Goal: Task Accomplishment & Management: Check status

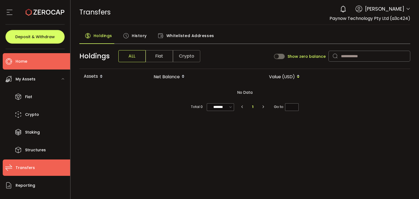
click at [22, 64] on span "Home" at bounding box center [22, 61] width 12 height 8
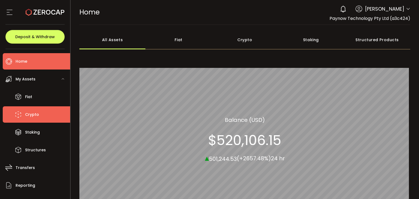
click at [30, 112] on span "Crypto" at bounding box center [32, 115] width 14 height 8
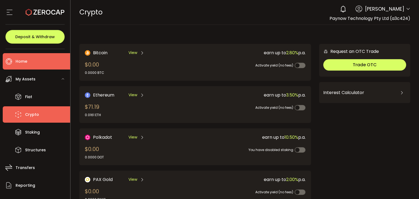
click at [24, 62] on span "Home" at bounding box center [22, 61] width 12 height 8
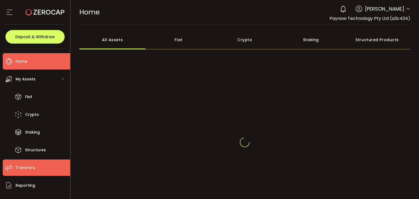
click at [28, 169] on span "Transfers" at bounding box center [25, 168] width 19 height 8
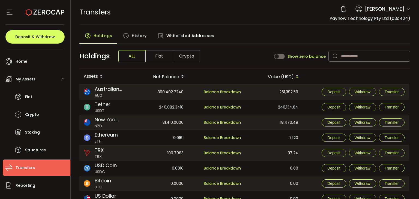
click at [141, 38] on span "History" at bounding box center [139, 35] width 15 height 11
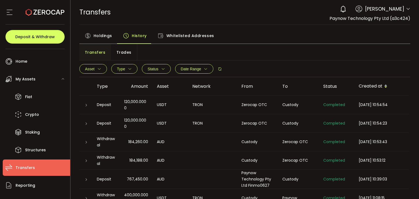
click at [31, 170] on span "Transfers" at bounding box center [25, 168] width 19 height 8
click at [29, 165] on span "Transfers" at bounding box center [25, 168] width 19 height 8
click at [100, 39] on span "Holdings" at bounding box center [102, 35] width 19 height 11
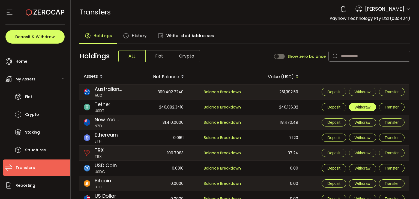
click at [361, 107] on span "Withdraw" at bounding box center [362, 107] width 16 height 4
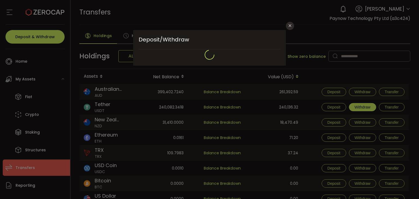
type input "**********"
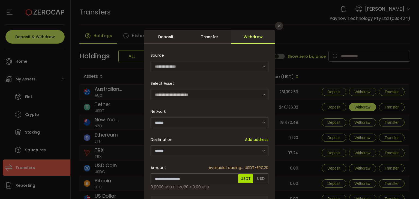
type input "********"
click at [183, 148] on input "dialog" at bounding box center [209, 150] width 118 height 11
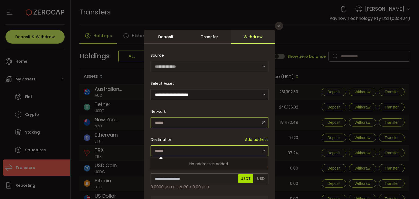
click at [171, 123] on input "dialog" at bounding box center [209, 122] width 118 height 11
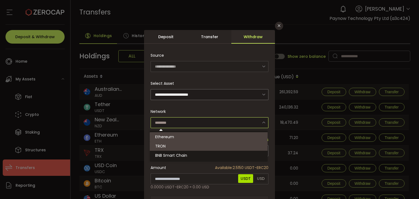
click at [164, 147] on span "TRON" at bounding box center [160, 145] width 10 height 5
type input "**********"
type input "****"
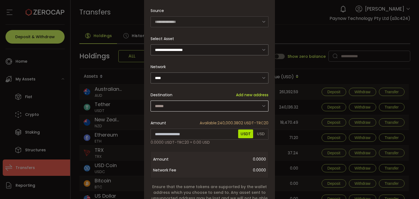
scroll to position [45, 0]
click at [172, 101] on input "dialog" at bounding box center [209, 106] width 118 height 11
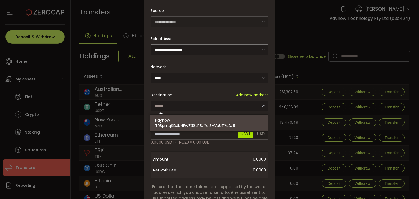
click at [171, 127] on span "TRBpmq9DJbNFWF98sPBz7ciSVVbUT7sAz8" at bounding box center [195, 125] width 80 height 5
type input "**********"
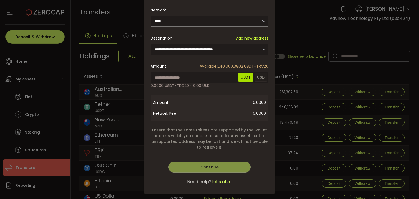
scroll to position [107, 0]
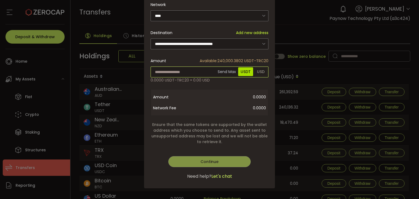
click at [172, 72] on input "dialog" at bounding box center [209, 71] width 118 height 11
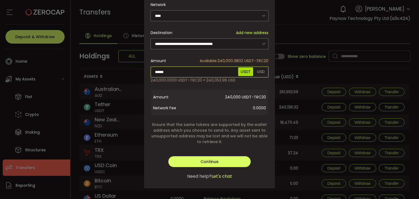
scroll to position [108, 0]
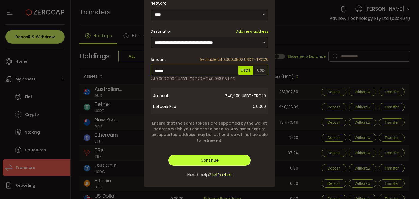
type input "******"
click at [213, 159] on div "**********" at bounding box center [209, 54] width 131 height 265
click at [210, 157] on span "Continue" at bounding box center [209, 159] width 18 height 5
click at [212, 158] on span "Verify" at bounding box center [209, 159] width 11 height 5
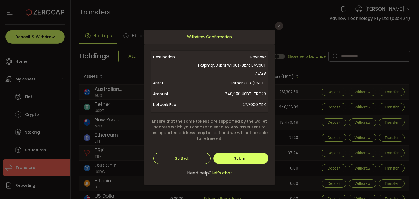
scroll to position [0, 0]
click at [249, 158] on button "Submit" at bounding box center [240, 158] width 55 height 11
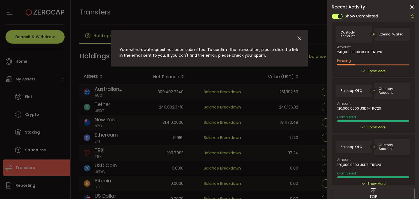
click at [110, 23] on div "Your withdrawal request has been submitted. To confirm the transaction, please …" at bounding box center [209, 99] width 419 height 199
click at [298, 38] on icon "Close" at bounding box center [299, 38] width 6 height 6
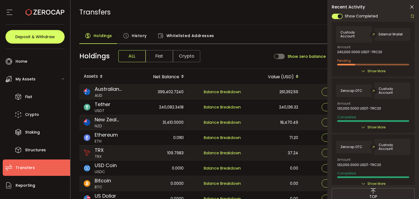
click at [137, 35] on span "History" at bounding box center [139, 35] width 15 height 11
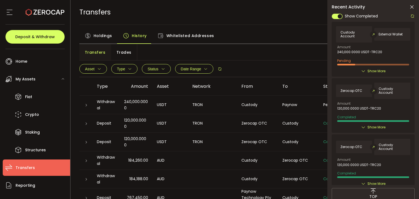
click at [410, 7] on icon at bounding box center [411, 6] width 5 height 5
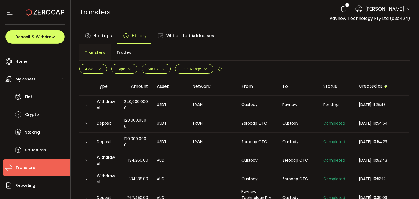
click at [97, 37] on span "Holdings" at bounding box center [102, 35] width 19 height 11
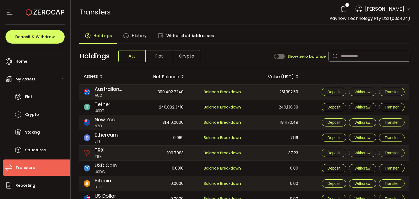
click at [166, 107] on div "240,082.3418" at bounding box center [159, 106] width 57 height 15
click at [140, 35] on span "History" at bounding box center [139, 35] width 15 height 11
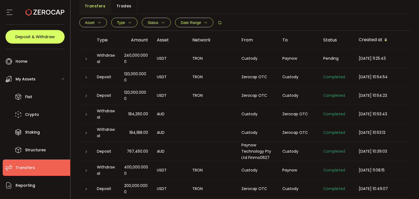
scroll to position [46, 0]
click at [134, 135] on span "184,188.00" at bounding box center [138, 133] width 19 height 6
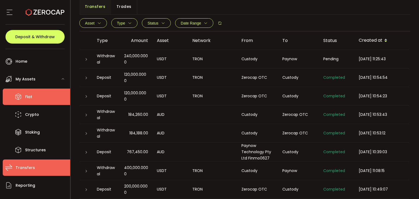
click at [27, 92] on li "Fiat" at bounding box center [36, 97] width 67 height 16
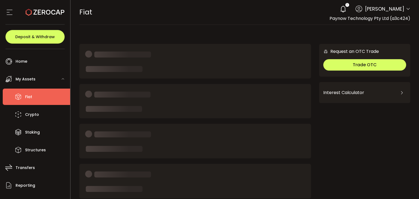
click at [29, 95] on span "Fiat" at bounding box center [28, 97] width 7 height 8
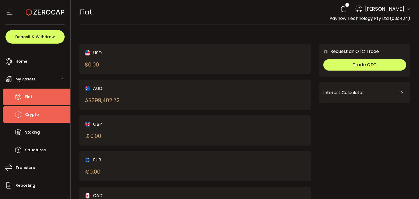
click at [30, 113] on span "Crypto" at bounding box center [32, 115] width 14 height 8
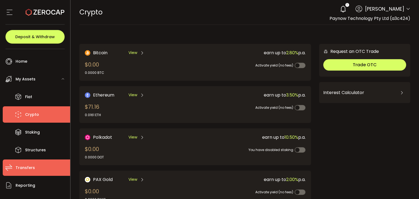
click at [29, 168] on span "Transfers" at bounding box center [25, 168] width 19 height 8
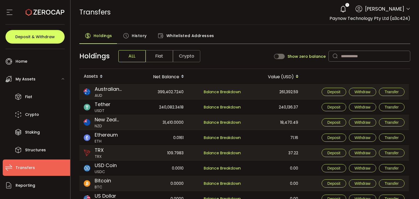
click at [131, 39] on div "History" at bounding box center [134, 37] width 35 height 14
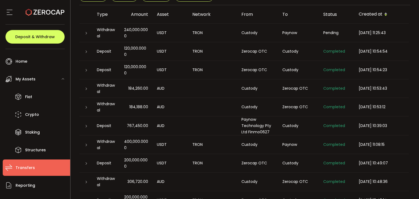
scroll to position [72, 0]
click at [135, 124] on span "767,450.00" at bounding box center [137, 126] width 21 height 6
click at [136, 106] on span "184,188.00" at bounding box center [138, 107] width 19 height 6
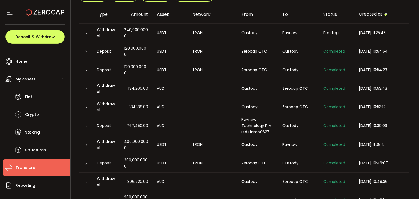
click at [136, 106] on span "184,188.00" at bounding box center [138, 107] width 19 height 6
click at [135, 88] on span "184,260.00" at bounding box center [138, 88] width 20 height 6
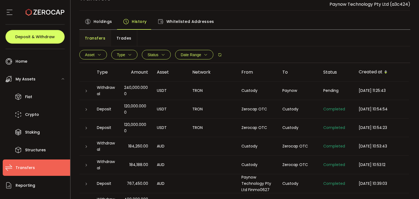
scroll to position [14, 0]
click at [133, 184] on span "767,450.00" at bounding box center [137, 184] width 21 height 6
click at [211, 41] on div "Transfers Trades" at bounding box center [244, 38] width 331 height 16
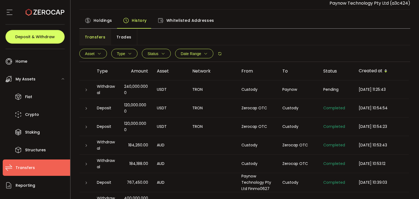
scroll to position [14, 0]
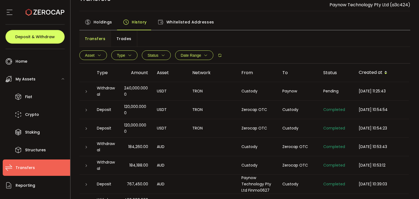
click at [123, 56] on span "Type" at bounding box center [121, 55] width 8 height 4
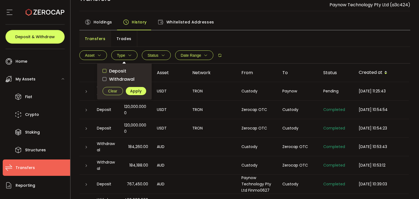
click at [105, 70] on span "checkbox-group" at bounding box center [104, 71] width 4 height 4
click at [136, 89] on span "Apply" at bounding box center [135, 91] width 11 height 4
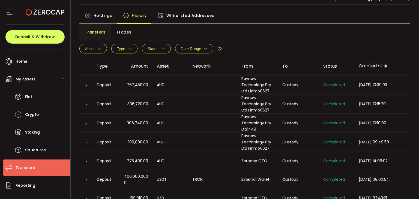
scroll to position [20, 0]
click at [126, 50] on span "Type" at bounding box center [124, 49] width 15 height 4
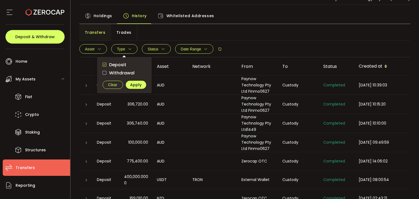
click at [104, 67] on label "Deposit" at bounding box center [124, 64] width 44 height 7
click at [104, 64] on span "checkbox-group" at bounding box center [104, 65] width 4 height 4
click at [104, 76] on div "Deposit Withdrawal Clear Apply" at bounding box center [124, 75] width 54 height 36
click at [104, 73] on span "checkbox-group" at bounding box center [104, 73] width 4 height 4
click at [136, 84] on span "Apply" at bounding box center [135, 85] width 11 height 4
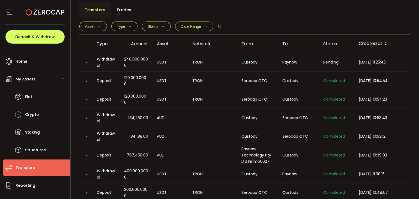
scroll to position [0, 0]
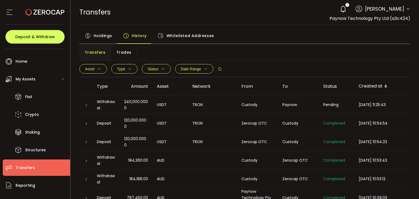
click at [98, 36] on span "Holdings" at bounding box center [102, 35] width 19 height 11
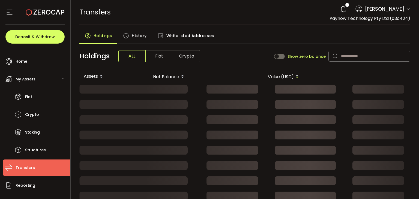
click at [129, 36] on div "History" at bounding box center [134, 37] width 35 height 14
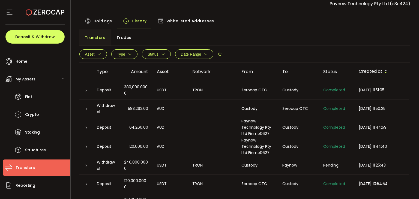
scroll to position [14, 0]
click at [134, 90] on span "380,000.0000" at bounding box center [136, 90] width 24 height 13
click at [34, 170] on li "Transfers" at bounding box center [36, 167] width 67 height 16
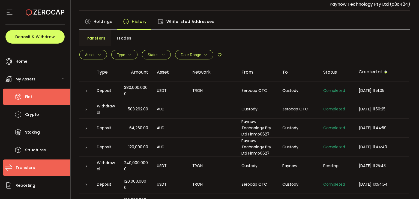
click at [31, 93] on span "Fiat" at bounding box center [28, 97] width 7 height 8
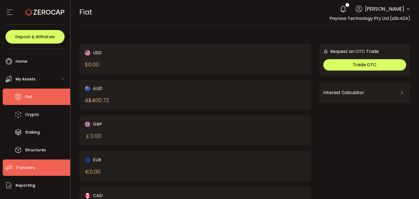
click at [29, 169] on span "Transfers" at bounding box center [25, 168] width 19 height 8
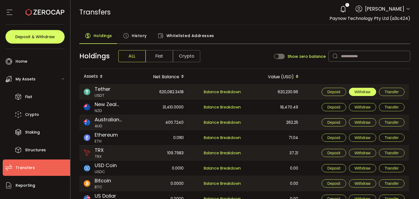
click at [364, 92] on span "Withdraw" at bounding box center [362, 92] width 16 height 4
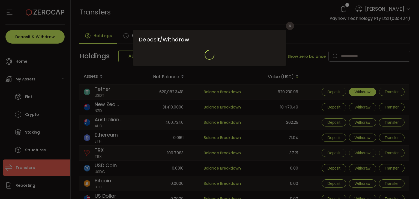
type input "**********"
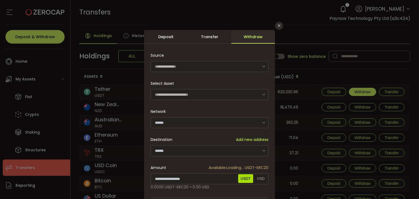
type input "********"
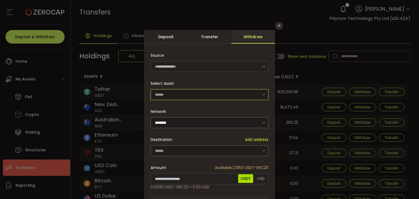
click at [177, 97] on input "dialog" at bounding box center [209, 94] width 118 height 11
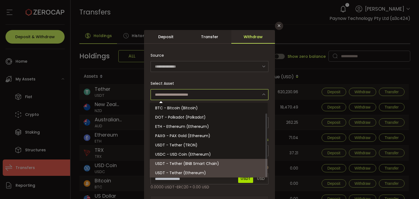
scroll to position [12, 0]
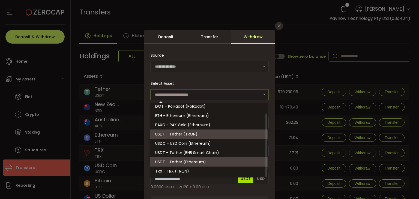
click at [177, 137] on li "USDT - Tether (TRON)" at bounding box center [209, 133] width 119 height 9
type input "**********"
type input "****"
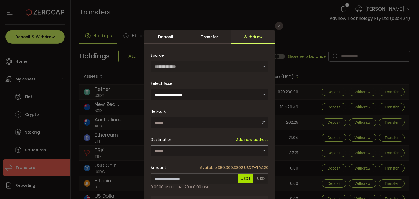
click at [192, 123] on input "dialog" at bounding box center [209, 122] width 118 height 11
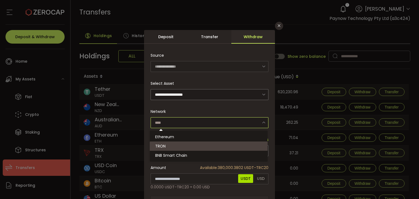
click at [181, 145] on li "TRON" at bounding box center [209, 145] width 119 height 9
type input "****"
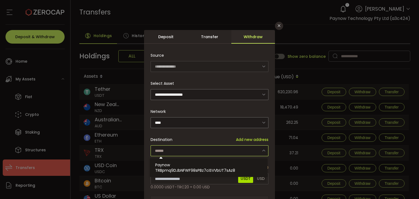
click at [206, 151] on input "dialog" at bounding box center [209, 150] width 118 height 11
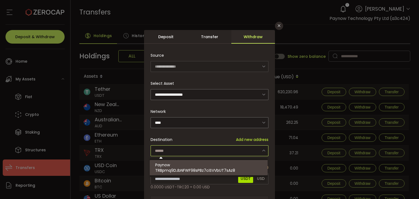
click at [189, 170] on span "TRBpmq9DJbNFWF98sPBz7ciSVVbUT7sAz8" at bounding box center [195, 170] width 80 height 5
type input "**********"
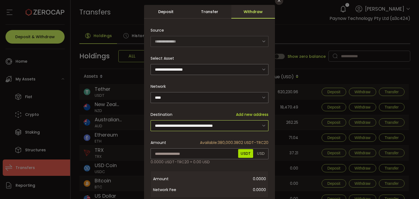
scroll to position [26, 0]
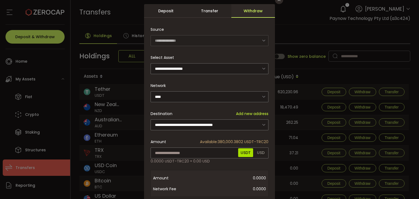
drag, startPoint x: 217, startPoint y: 140, endPoint x: 232, endPoint y: 140, distance: 15.0
click at [232, 140] on span "Available: 380,000.3802 USDT-TRC20" at bounding box center [234, 142] width 68 height 6
type input "**********"
click at [218, 149] on div "**********" at bounding box center [209, 136] width 131 height 265
click at [184, 156] on input "**********" at bounding box center [209, 152] width 118 height 11
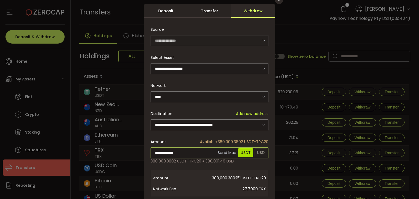
paste input "dialog"
type input "******"
click at [255, 151] on div "**********" at bounding box center [209, 136] width 131 height 265
click at [241, 151] on span "USDT" at bounding box center [245, 152] width 15 height 9
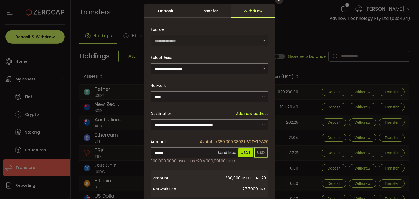
click at [258, 151] on span "USD" at bounding box center [260, 152] width 13 height 9
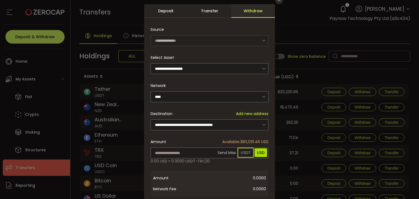
click at [245, 153] on span "USDT" at bounding box center [245, 152] width 15 height 9
drag, startPoint x: 217, startPoint y: 140, endPoint x: 232, endPoint y: 140, distance: 14.7
click at [232, 140] on span "Available: 380,000.3802 USDT-TRC20" at bounding box center [234, 142] width 68 height 6
copy span "380,000"
click at [184, 149] on input "dialog" at bounding box center [209, 152] width 118 height 11
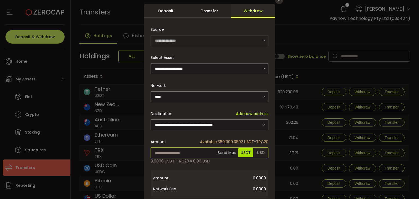
paste input "******"
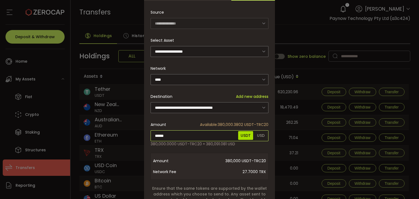
scroll to position [108, 0]
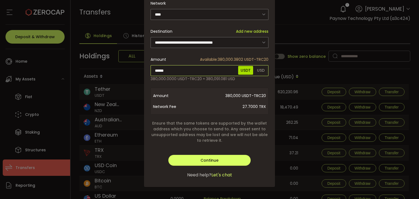
type input "******"
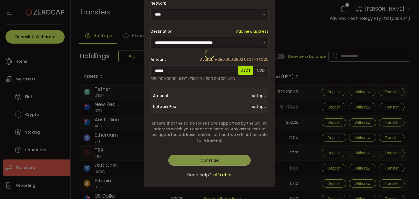
click at [203, 164] on div "**********" at bounding box center [209, 54] width 131 height 265
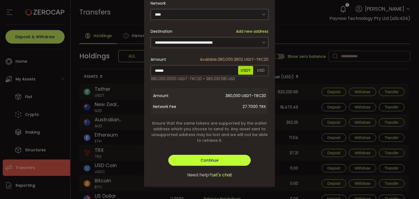
click at [204, 160] on span "Continue" at bounding box center [209, 159] width 18 height 5
drag, startPoint x: 204, startPoint y: 160, endPoint x: 192, endPoint y: 161, distance: 12.3
click at [192, 161] on button "Verify" at bounding box center [209, 160] width 82 height 11
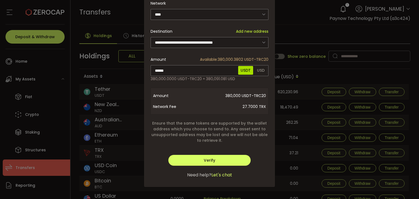
scroll to position [0, 0]
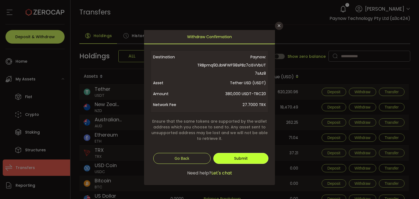
click at [243, 156] on span "Submit" at bounding box center [241, 158] width 14 height 5
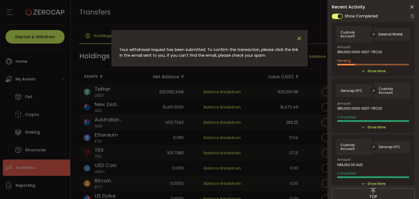
click at [298, 39] on icon "Close" at bounding box center [299, 38] width 6 height 6
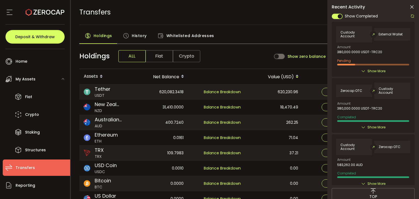
click at [134, 33] on span "History" at bounding box center [139, 35] width 15 height 11
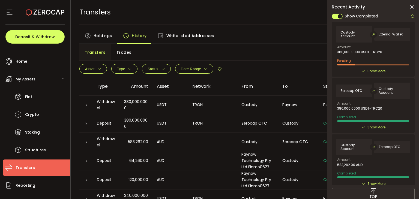
click at [412, 6] on icon at bounding box center [411, 6] width 5 height 5
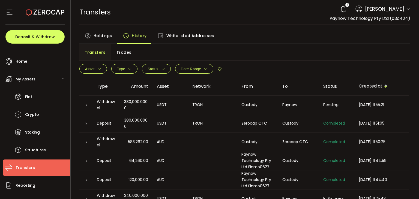
click at [96, 140] on div "Withdrawal" at bounding box center [105, 142] width 27 height 13
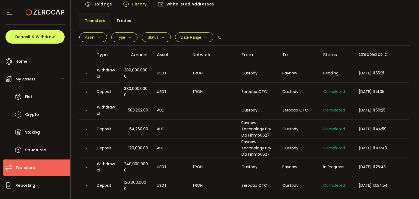
scroll to position [31, 0]
click at [85, 169] on div at bounding box center [86, 167] width 4 height 5
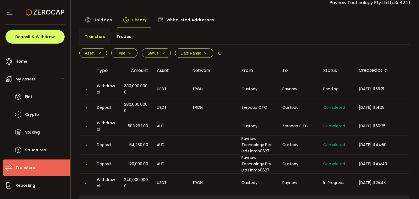
scroll to position [0, 0]
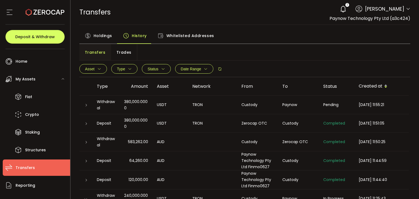
click at [127, 68] on span "Type" at bounding box center [124, 69] width 15 height 4
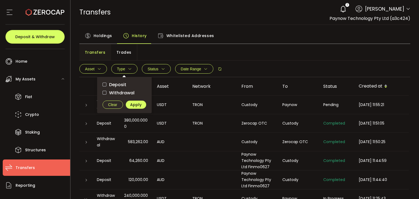
click at [101, 92] on div "Deposit Withdrawal Clear Apply" at bounding box center [124, 95] width 54 height 36
click at [105, 94] on span "checkbox-group" at bounding box center [104, 93] width 4 height 4
click at [134, 104] on span "Apply" at bounding box center [135, 105] width 11 height 4
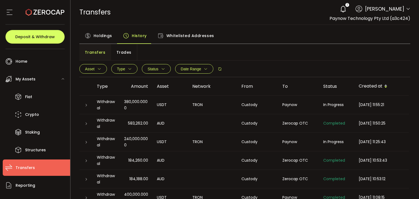
click at [164, 69] on icon "button" at bounding box center [163, 69] width 4 height 4
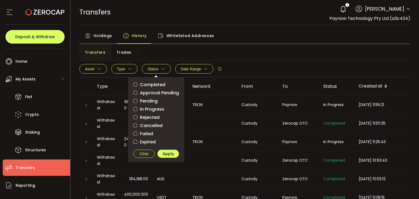
click at [158, 51] on div "Transfers Trades" at bounding box center [244, 52] width 331 height 16
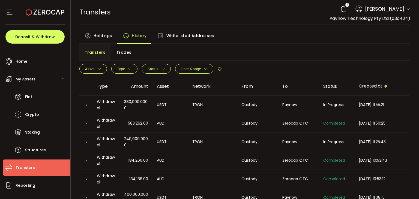
click at [98, 68] on icon "button" at bounding box center [99, 69] width 4 height 4
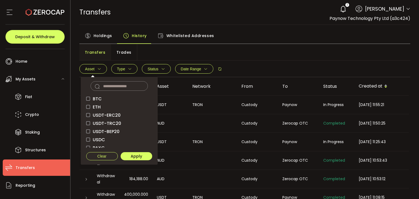
click at [86, 123] on div "BTC ETH USDT-ERC20 USDT-TRC20 USDT-BEP20 USDC PAXG DOT USD AUD GBP EUR CAD NZD …" at bounding box center [119, 121] width 77 height 88
click at [89, 122] on span "checkbox-group" at bounding box center [88, 123] width 4 height 4
click at [133, 154] on span "Apply" at bounding box center [136, 156] width 11 height 4
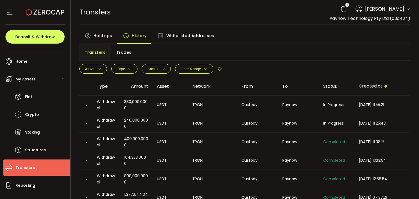
click at [84, 104] on div at bounding box center [86, 104] width 4 height 5
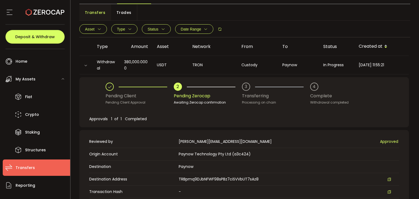
scroll to position [39, 0]
click at [85, 65] on icon at bounding box center [85, 65] width 3 height 3
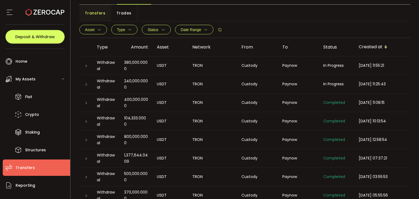
click at [88, 84] on div at bounding box center [85, 83] width 13 height 5
click at [85, 84] on icon at bounding box center [85, 84] width 3 height 3
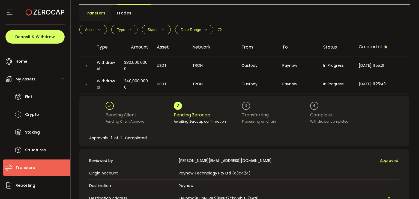
click at [85, 84] on icon at bounding box center [85, 84] width 3 height 3
